Goal: Find contact information: Find contact information

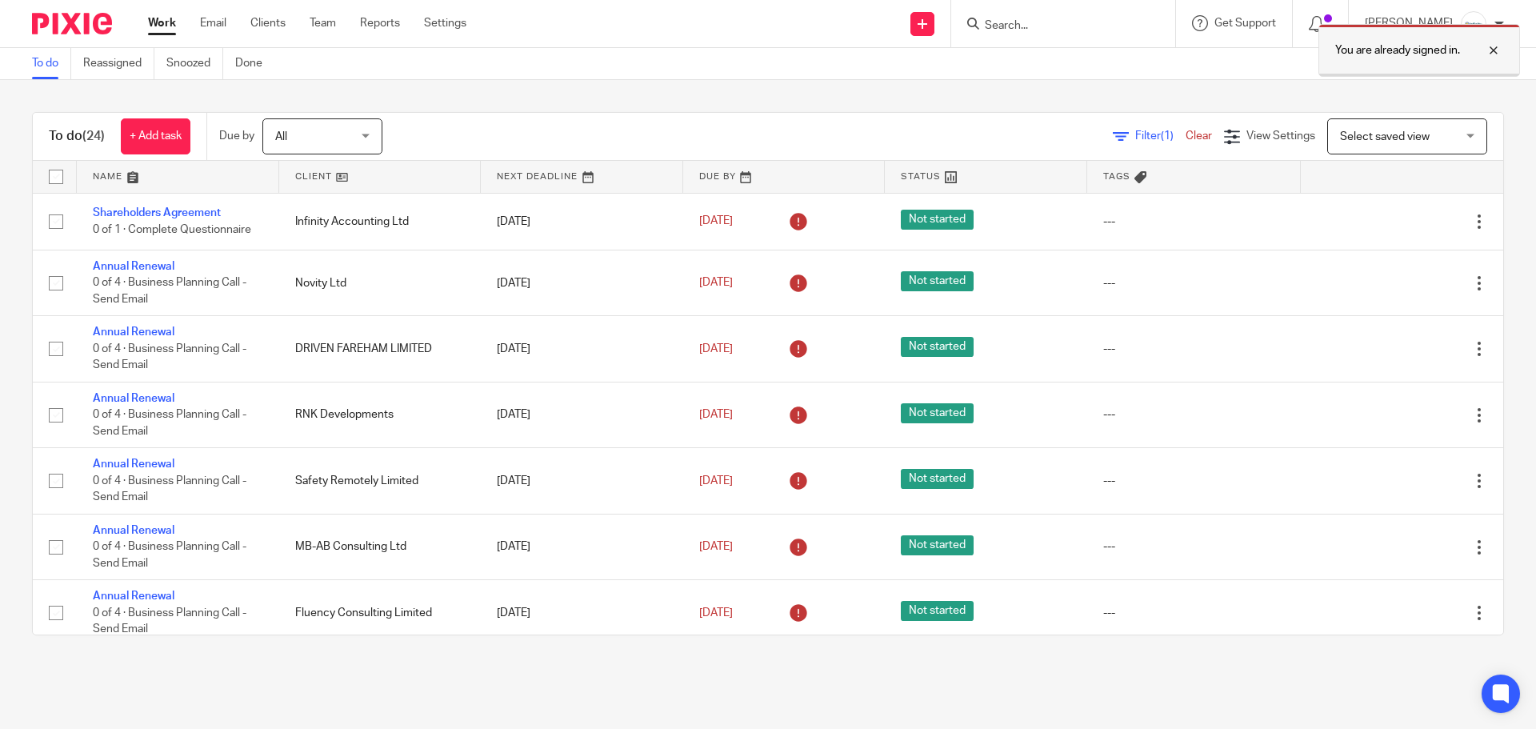
click at [1493, 46] on div at bounding box center [1481, 50] width 43 height 19
click at [1034, 26] on input "Search" at bounding box center [1055, 26] width 144 height 14
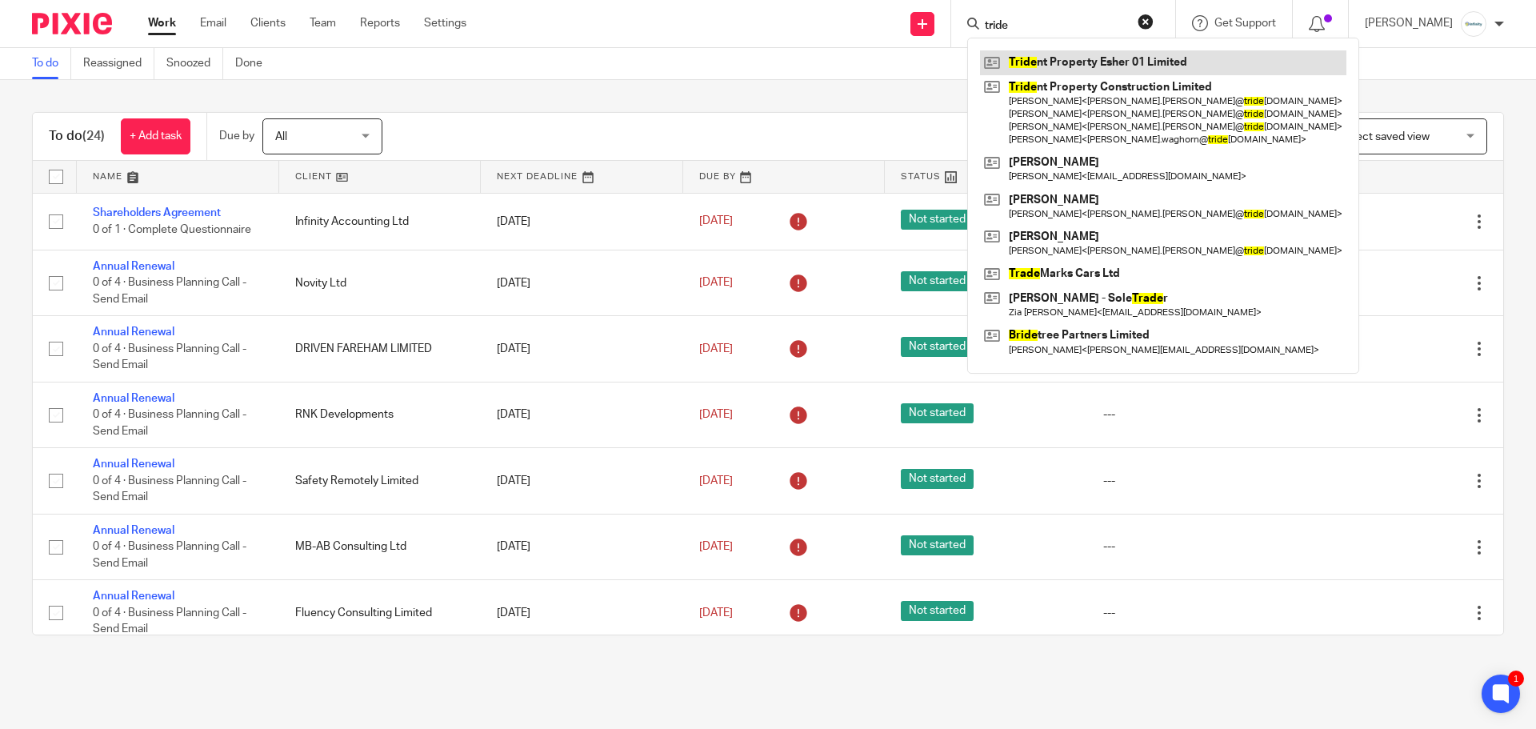
type input "tride"
click at [1081, 64] on link at bounding box center [1163, 62] width 366 height 24
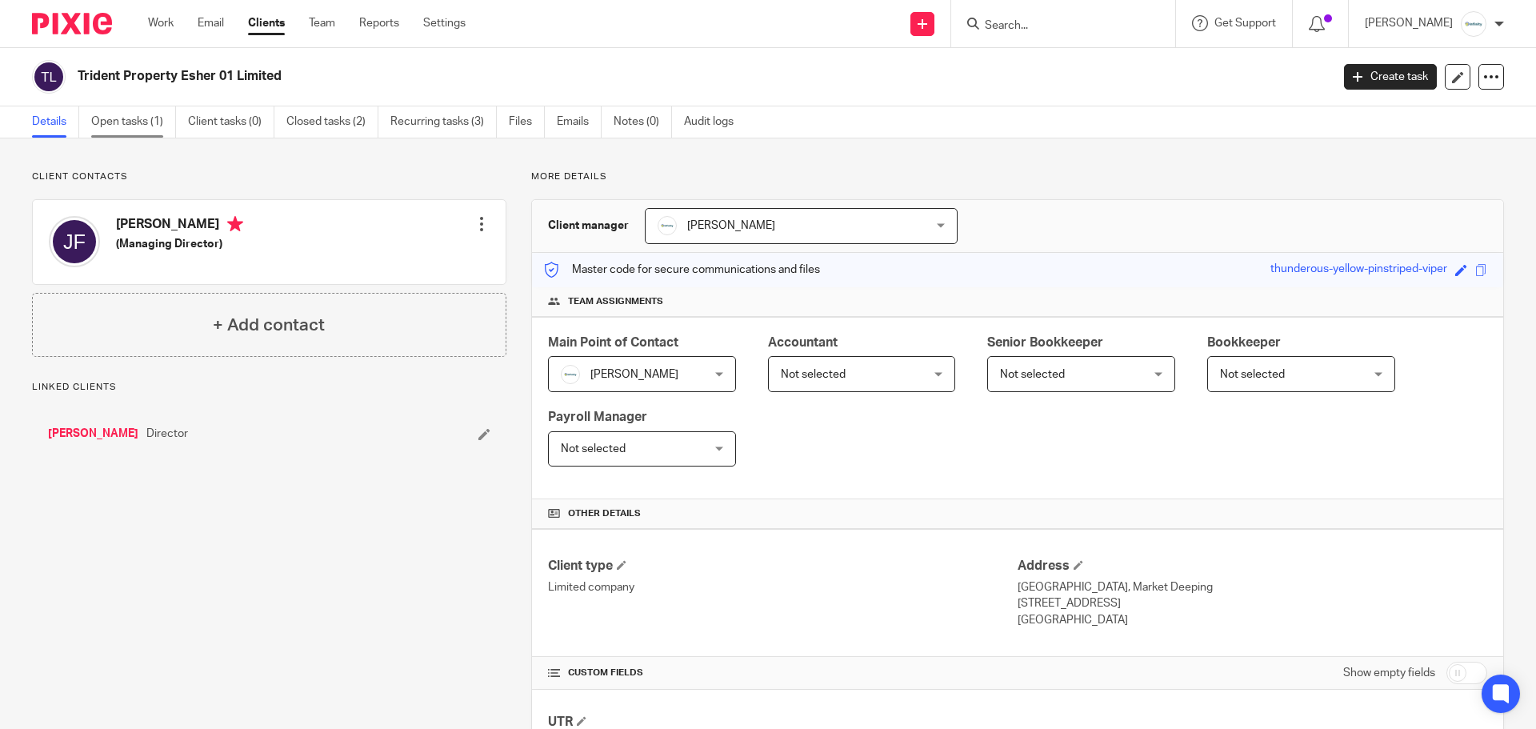
click at [119, 124] on link "Open tasks (1)" at bounding box center [133, 121] width 85 height 31
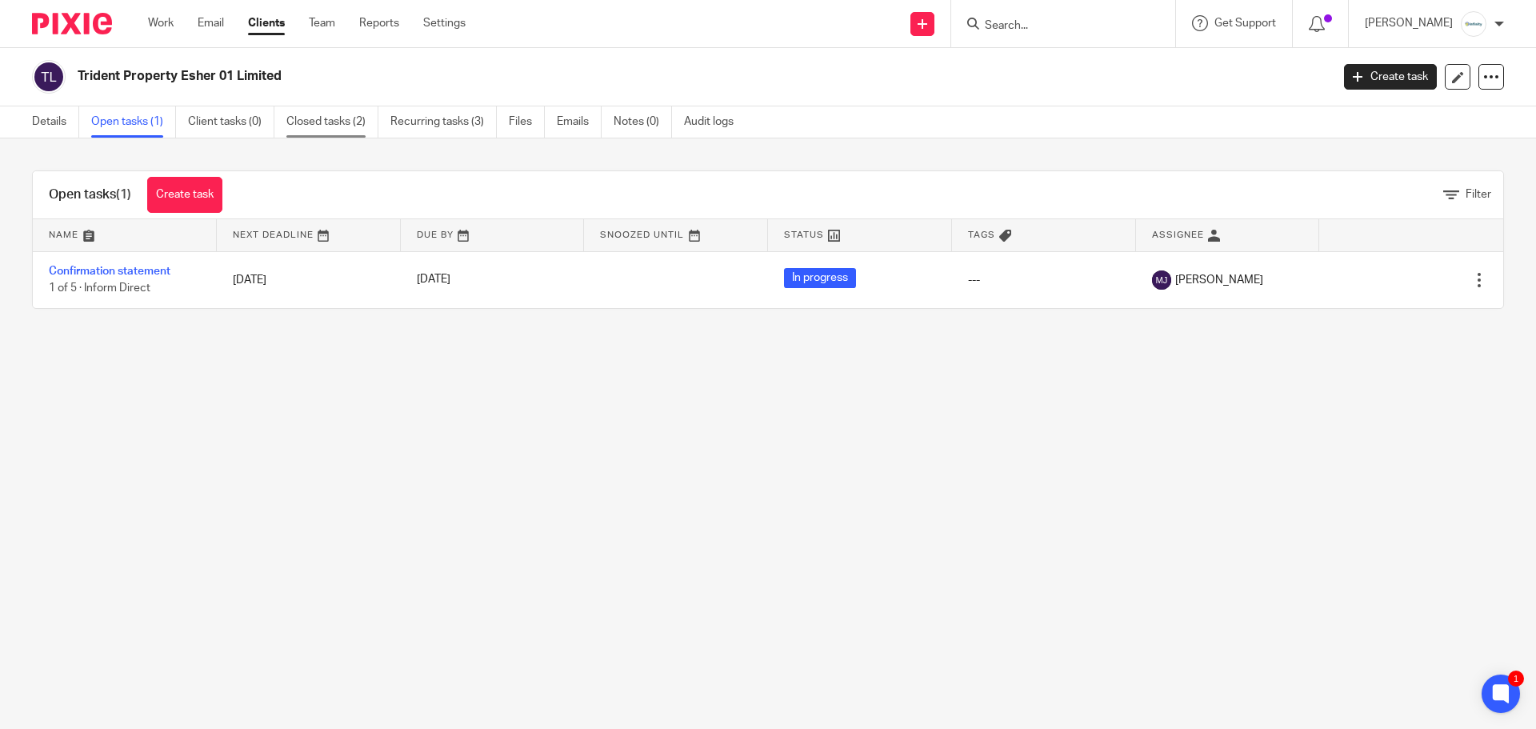
click at [346, 130] on link "Closed tasks (2)" at bounding box center [332, 121] width 92 height 31
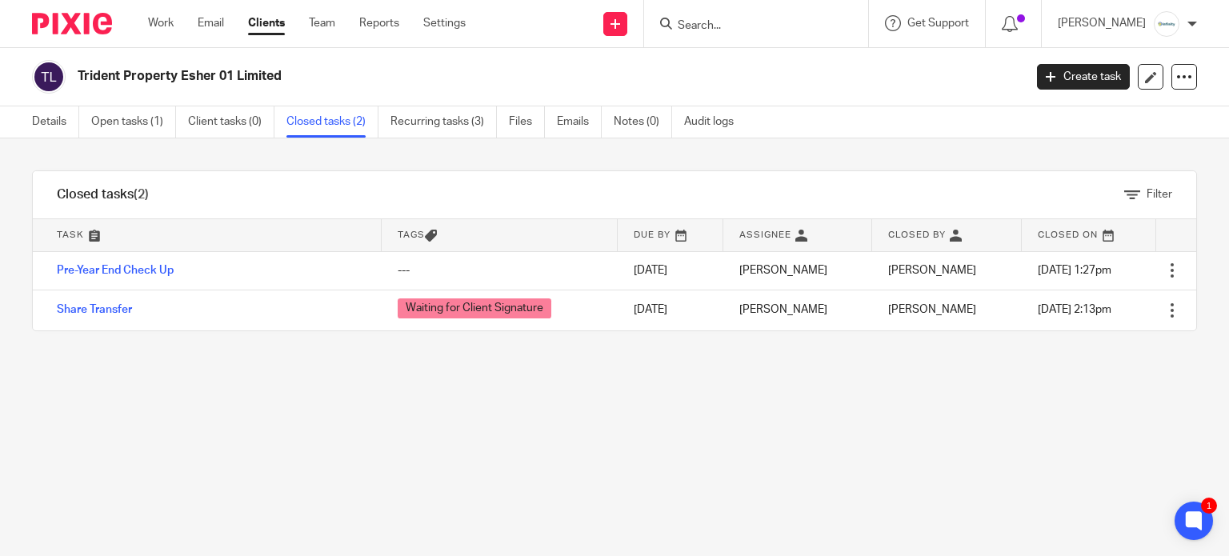
click at [748, 28] on input "Search" at bounding box center [748, 26] width 144 height 14
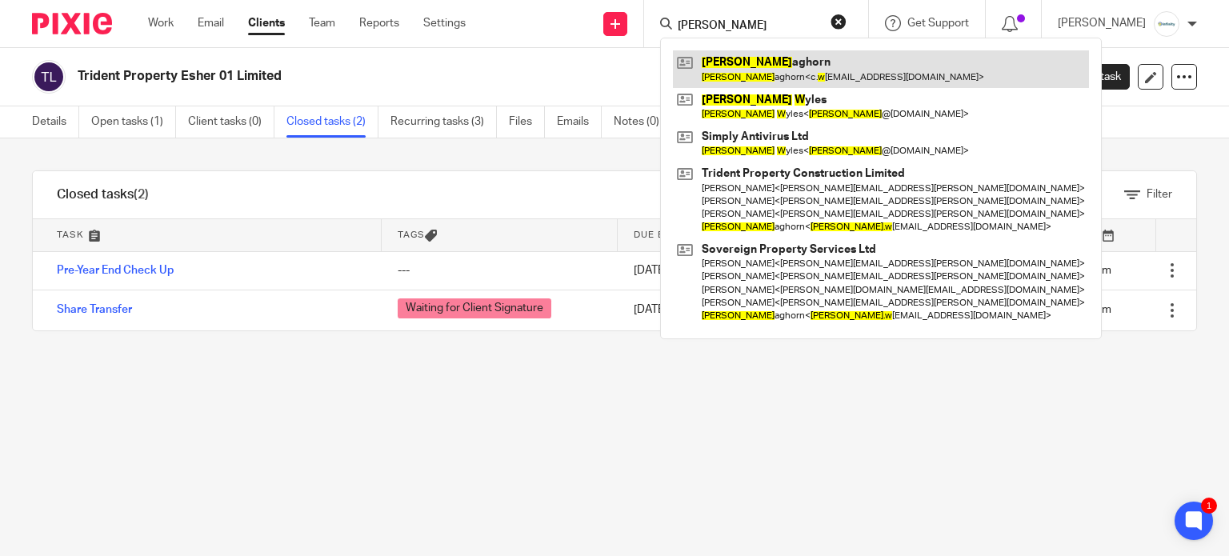
type input "craig w"
drag, startPoint x: 788, startPoint y: 75, endPoint x: 793, endPoint y: 67, distance: 9.8
click at [790, 75] on link at bounding box center [881, 68] width 416 height 37
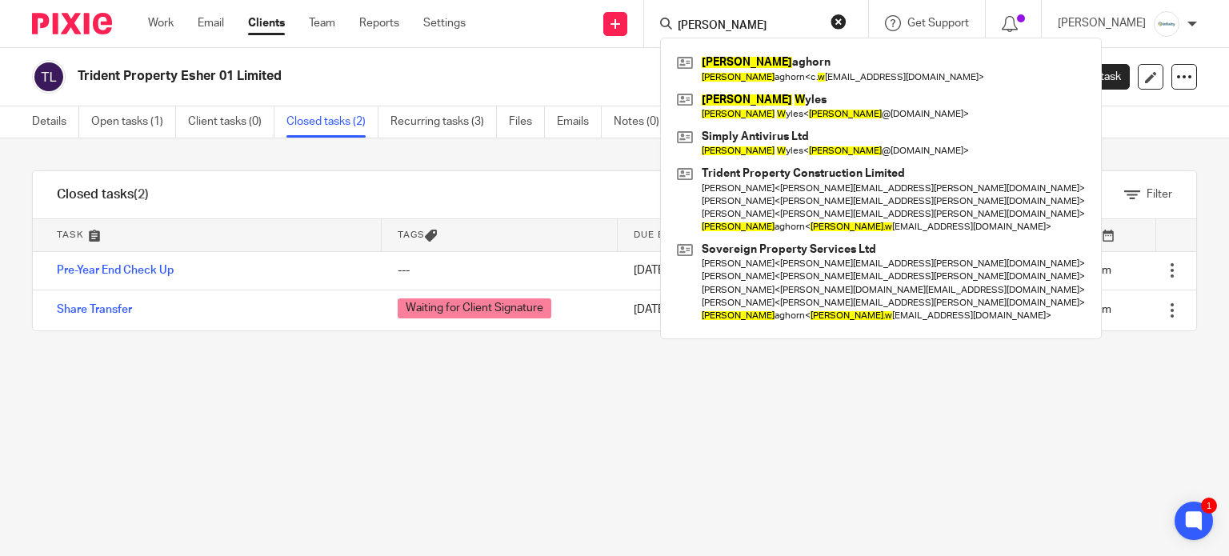
click at [362, 185] on div "Filter" at bounding box center [684, 194] width 1023 height 47
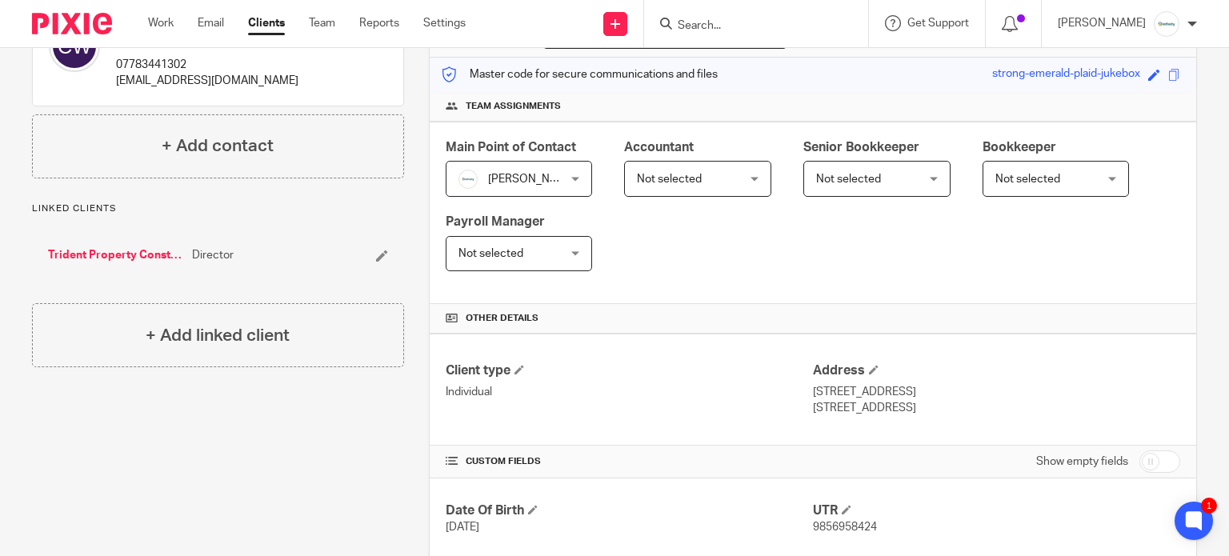
scroll to position [160, 0]
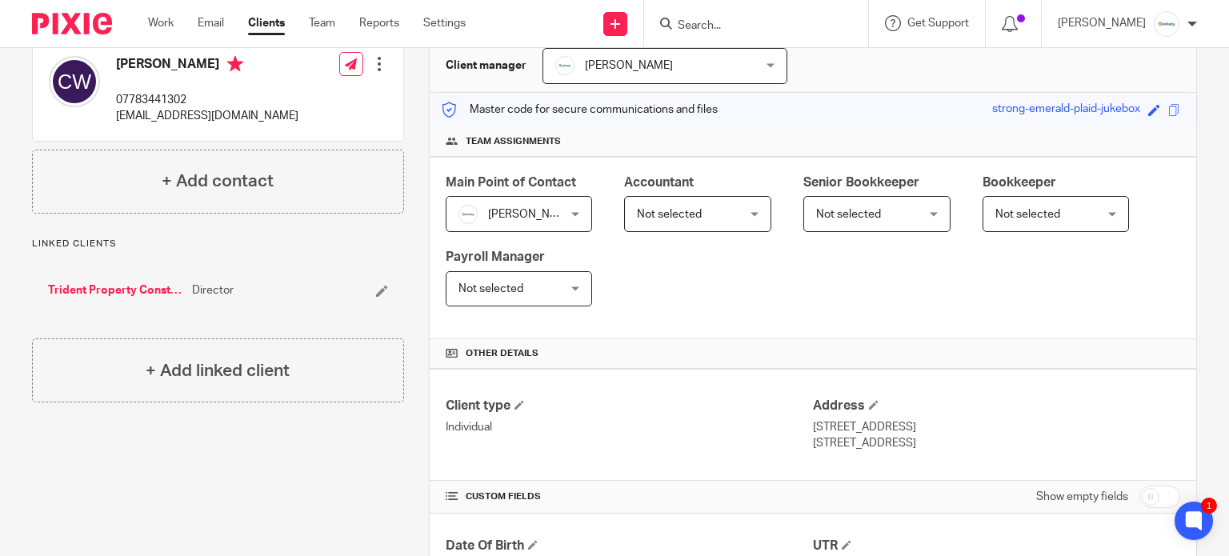
click at [158, 95] on p "07783441302" at bounding box center [207, 100] width 182 height 16
copy p "07783441302"
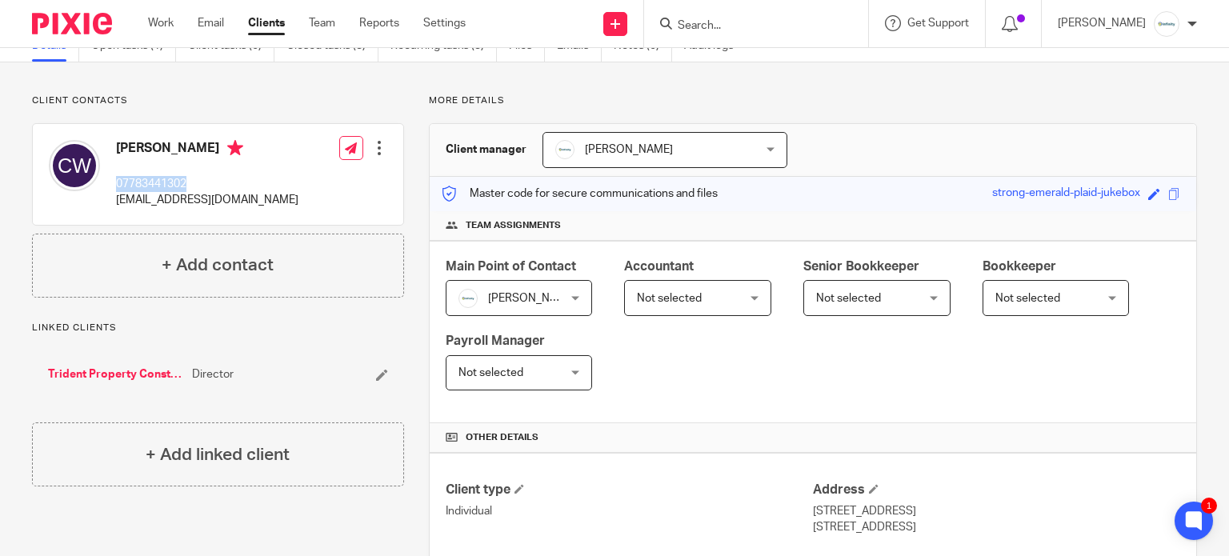
scroll to position [80, 0]
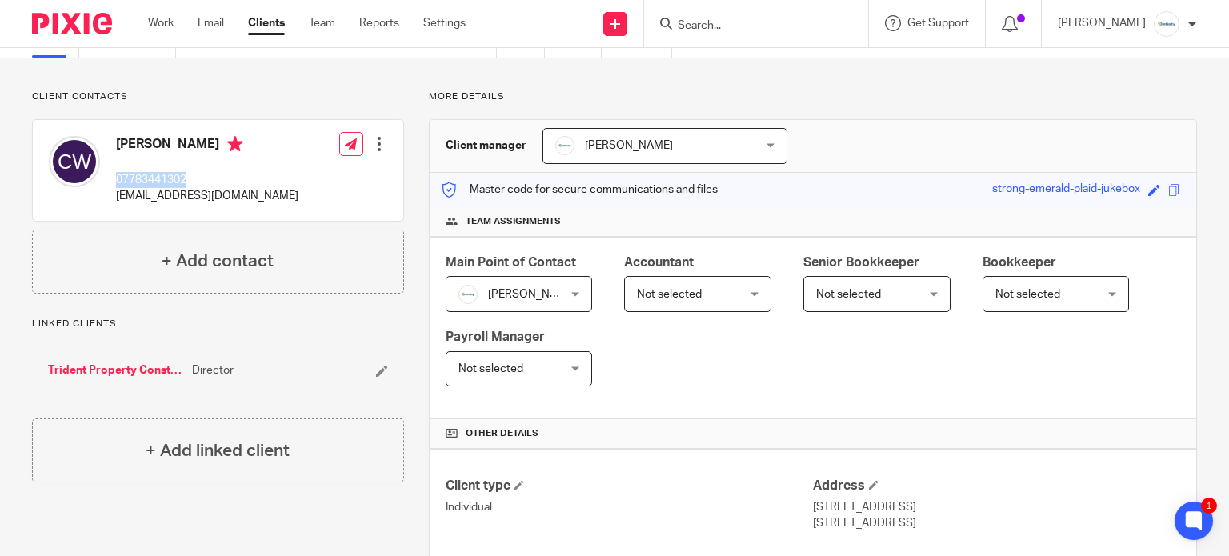
click at [121, 366] on link "Trident Property Construction Limited" at bounding box center [116, 370] width 136 height 16
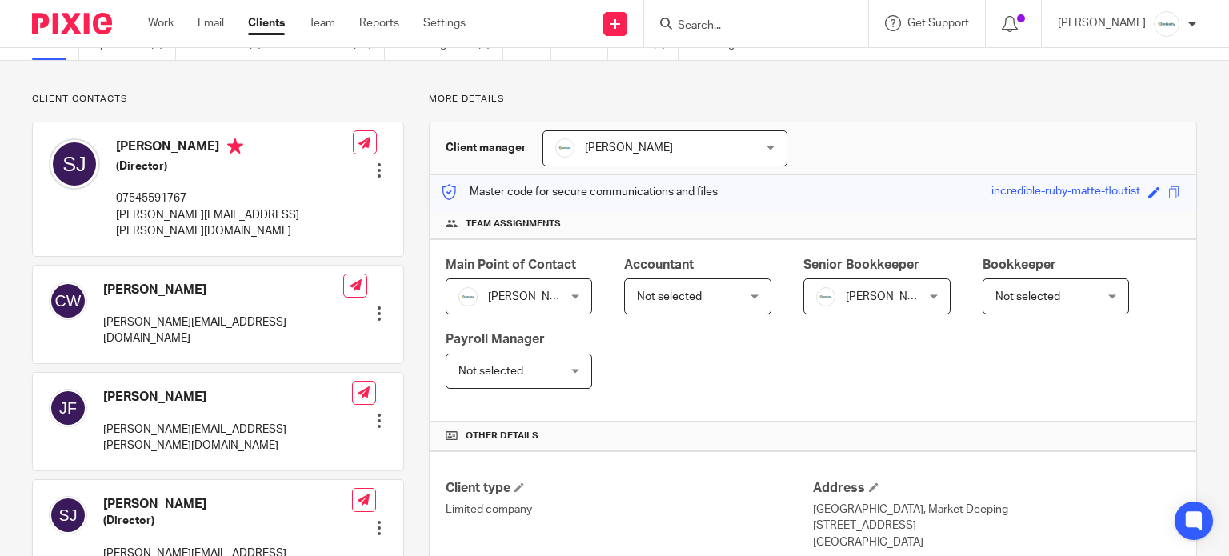
scroll to position [80, 0]
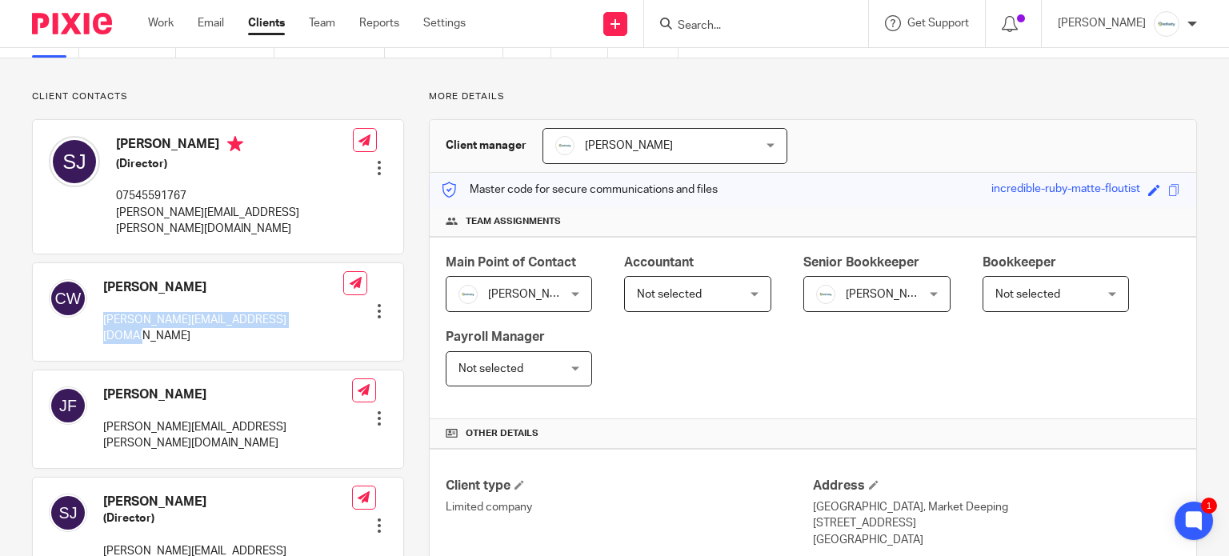
drag, startPoint x: 294, startPoint y: 306, endPoint x: 105, endPoint y: 306, distance: 189.6
click at [105, 306] on div "[PERSON_NAME] [PERSON_NAME][EMAIL_ADDRESS][DOMAIN_NAME] Edit contact Create cli…" at bounding box center [218, 312] width 370 height 98
copy p "[PERSON_NAME][EMAIL_ADDRESS][DOMAIN_NAME]"
drag, startPoint x: 199, startPoint y: 267, endPoint x: 106, endPoint y: 267, distance: 93.6
click at [106, 279] on h4 "[PERSON_NAME]" at bounding box center [223, 287] width 240 height 17
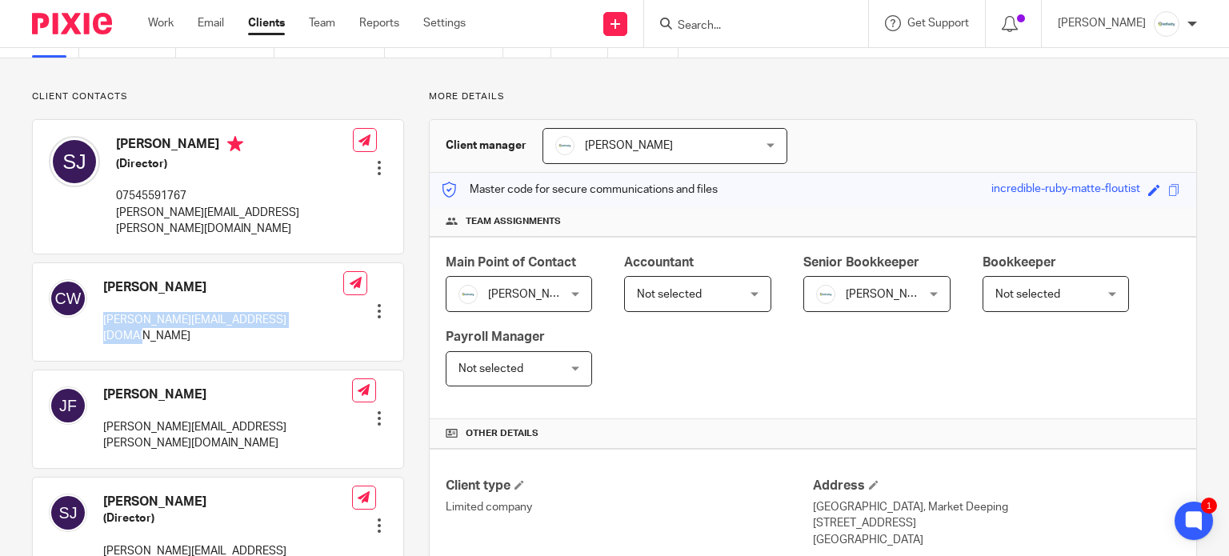
copy h4 "[PERSON_NAME]"
drag, startPoint x: 235, startPoint y: 142, endPoint x: 118, endPoint y: 143, distance: 116.8
click at [118, 143] on h4 "[PERSON_NAME]" at bounding box center [234, 146] width 237 height 20
copy h4 "[PERSON_NAME]"
drag, startPoint x: 302, startPoint y: 214, endPoint x: 115, endPoint y: 218, distance: 187.2
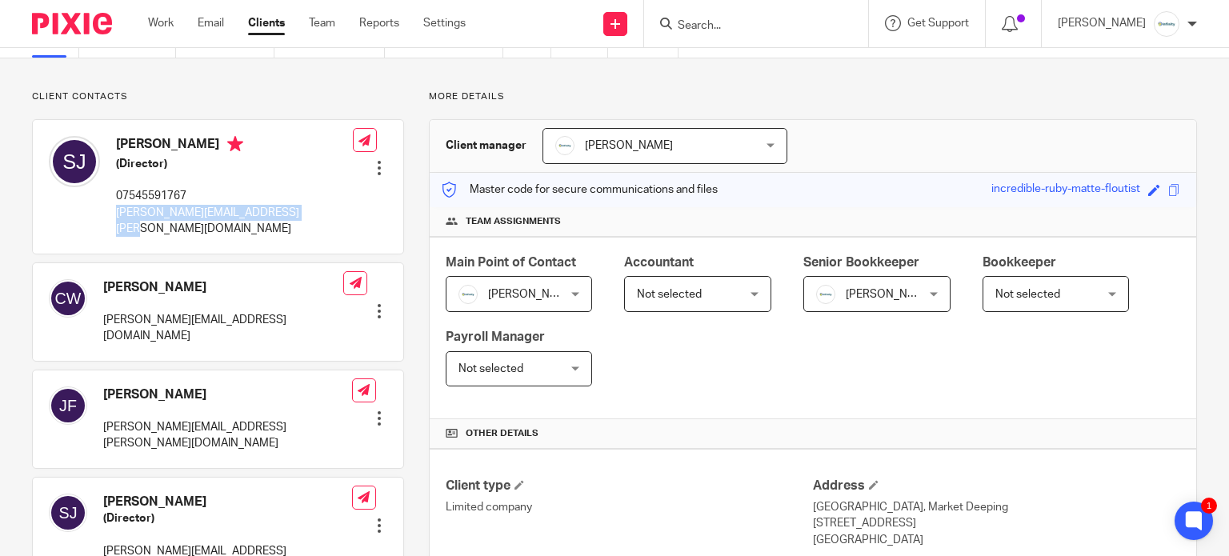
click at [115, 218] on div "[PERSON_NAME] (Director) 07545591767 [PERSON_NAME][EMAIL_ADDRESS][PERSON_NAME][…" at bounding box center [218, 186] width 370 height 133
copy p "[PERSON_NAME][EMAIL_ADDRESS][PERSON_NAME][DOMAIN_NAME]"
drag, startPoint x: 274, startPoint y: 396, endPoint x: 102, endPoint y: 398, distance: 172.0
click at [102, 398] on div "[PERSON_NAME] [PERSON_NAME][EMAIL_ADDRESS][PERSON_NAME][DOMAIN_NAME] Edit conta…" at bounding box center [218, 419] width 370 height 98
copy p "[PERSON_NAME][EMAIL_ADDRESS][PERSON_NAME][DOMAIN_NAME]"
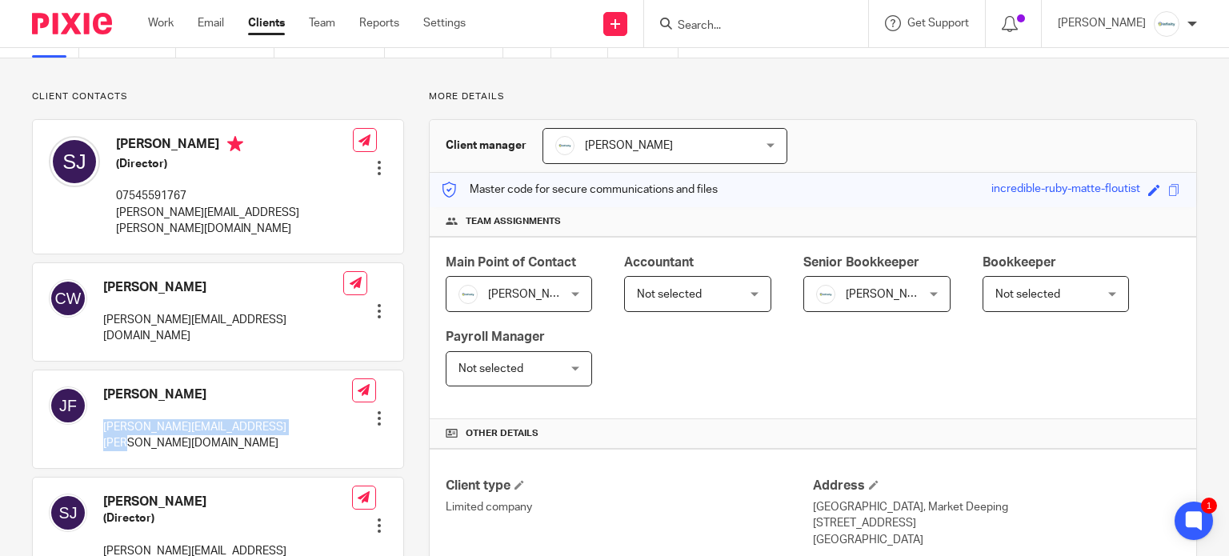
drag, startPoint x: 179, startPoint y: 363, endPoint x: 99, endPoint y: 365, distance: 80.0
click at [99, 378] on div "[PERSON_NAME] [PERSON_NAME][EMAIL_ADDRESS][PERSON_NAME][DOMAIN_NAME]" at bounding box center [200, 419] width 303 height 82
copy h4 "[PERSON_NAME]"
